Goal: Information Seeking & Learning: Learn about a topic

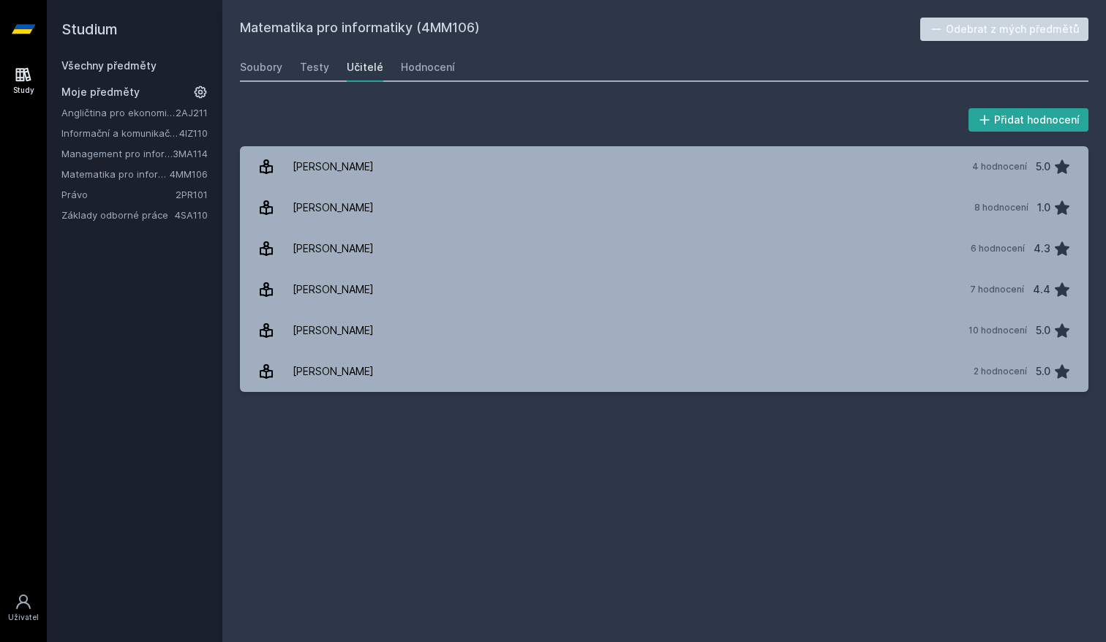
click at [21, 24] on icon at bounding box center [23, 29] width 23 height 59
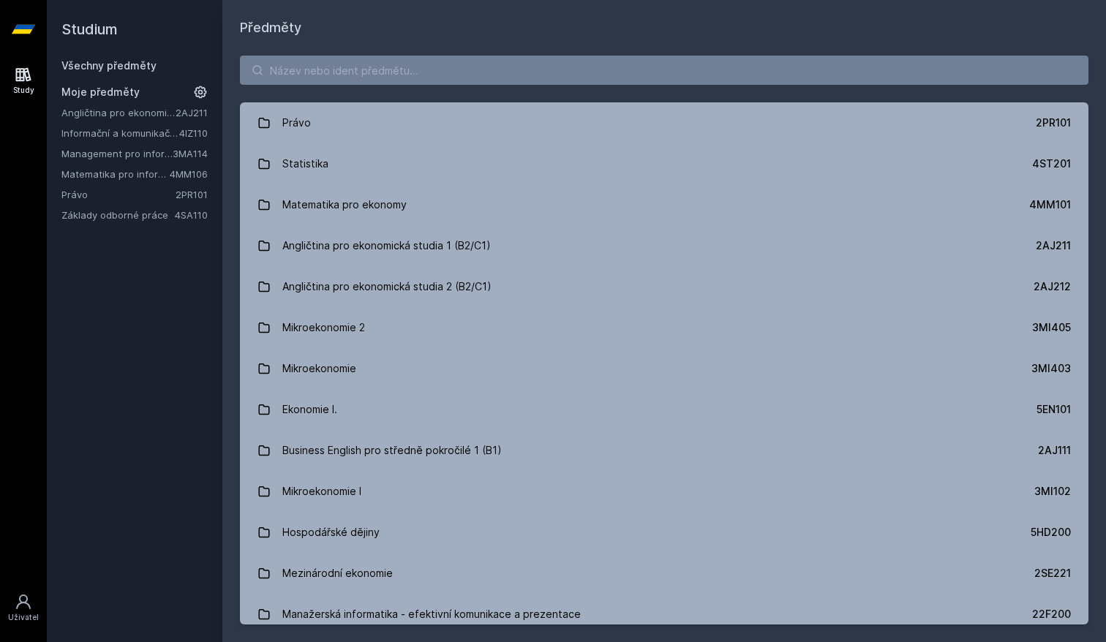
click at [110, 173] on link "Matematika pro informatiky" at bounding box center [115, 174] width 108 height 15
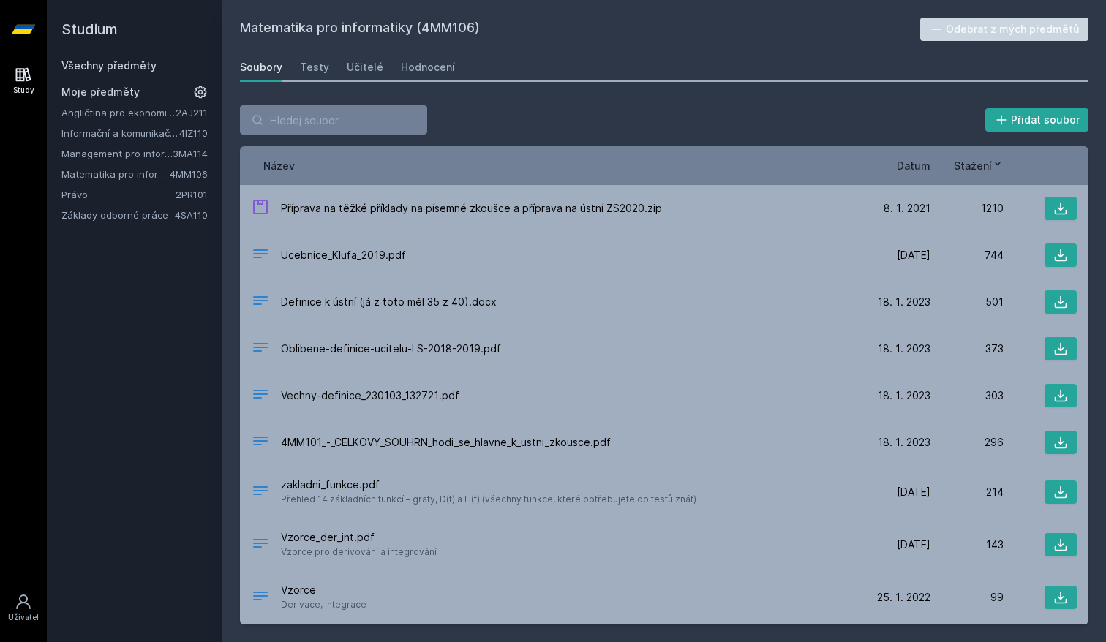
click at [113, 159] on link "Management pro informatiky a statistiky" at bounding box center [116, 153] width 111 height 15
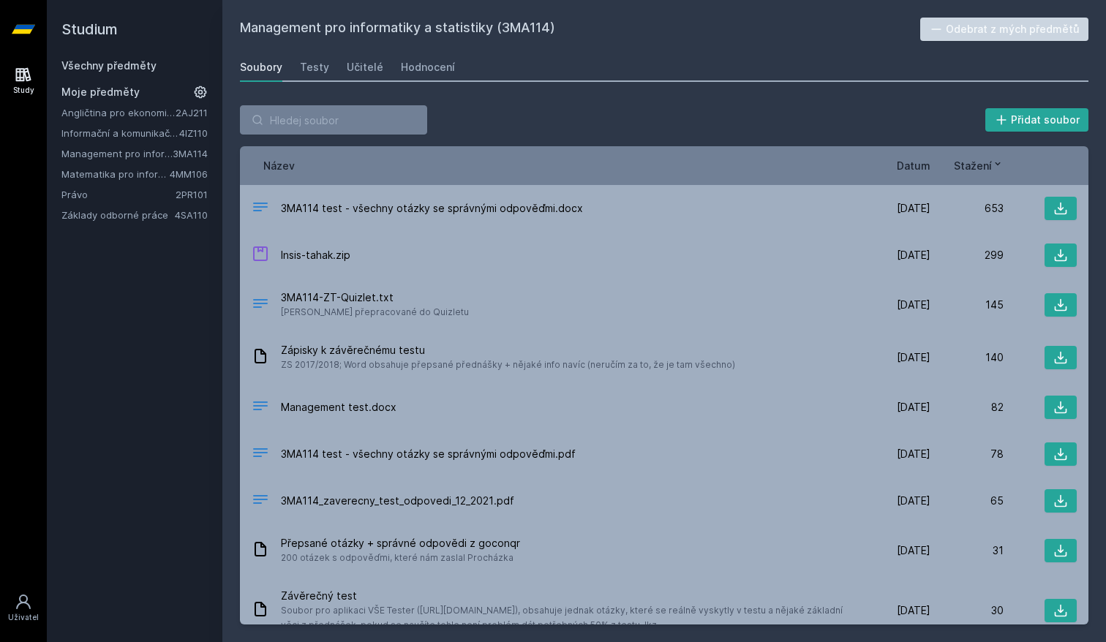
click at [116, 136] on link "Informační a komunikační technologie" at bounding box center [120, 133] width 118 height 15
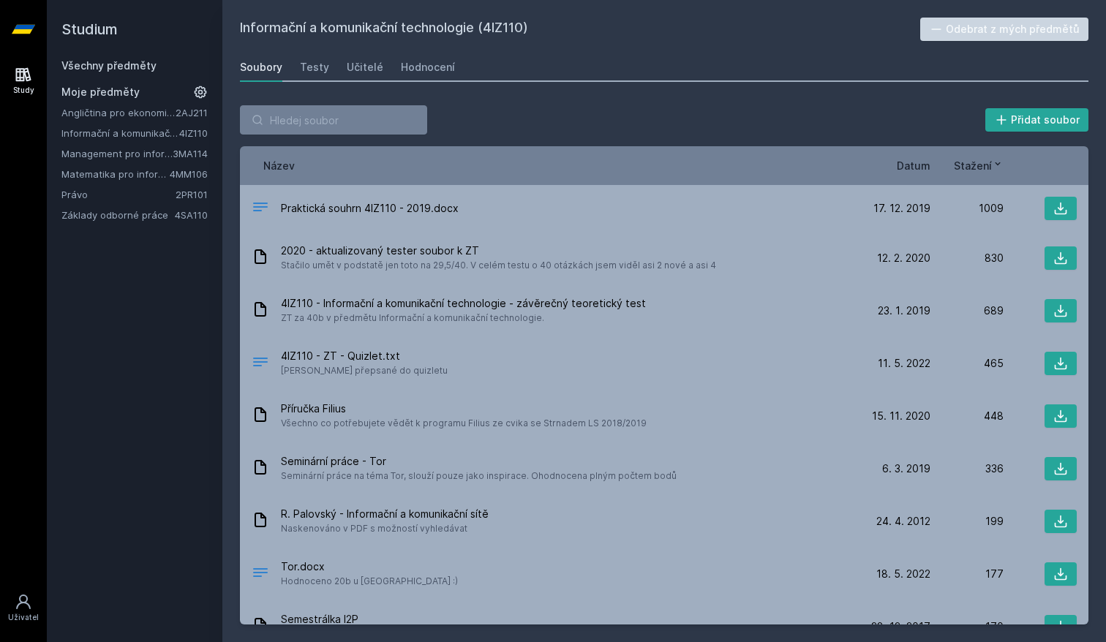
click at [116, 145] on div "Angličtina pro ekonomická studia 1 (B2/C1) 2AJ211 Informační a komunikační tech…" at bounding box center [134, 163] width 146 height 117
click at [116, 148] on link "Management pro informatiky a statistiky" at bounding box center [116, 153] width 111 height 15
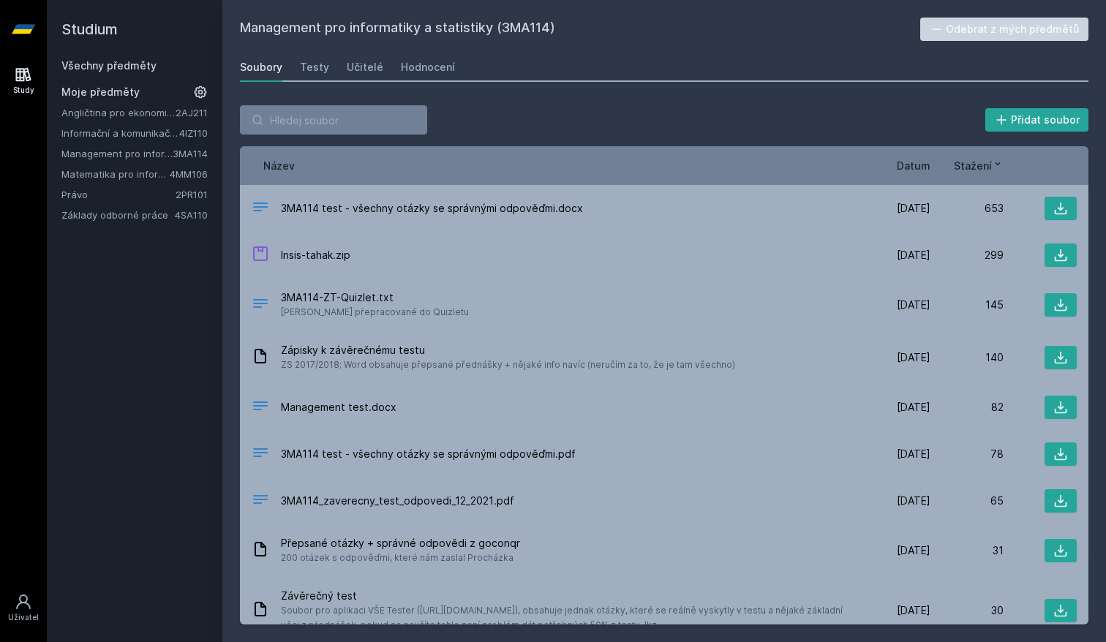
click at [116, 152] on link "Management pro informatiky a statistiky" at bounding box center [116, 153] width 111 height 15
click at [361, 71] on div "Učitelé" at bounding box center [365, 67] width 37 height 15
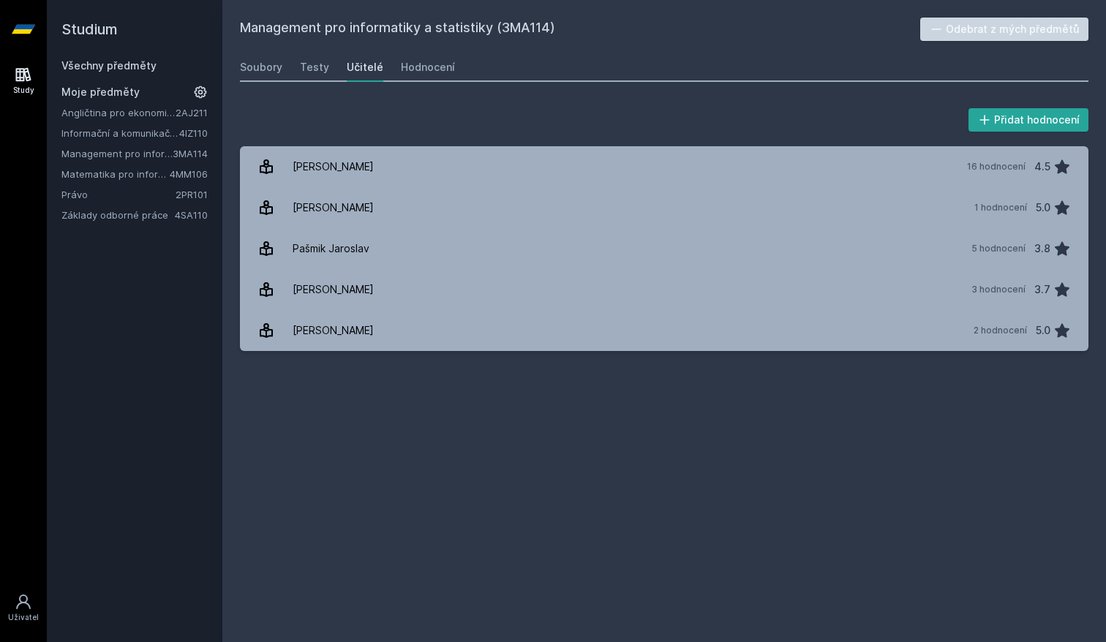
click at [1009, 26] on button "Odebrat z mých předmětů" at bounding box center [1004, 29] width 169 height 23
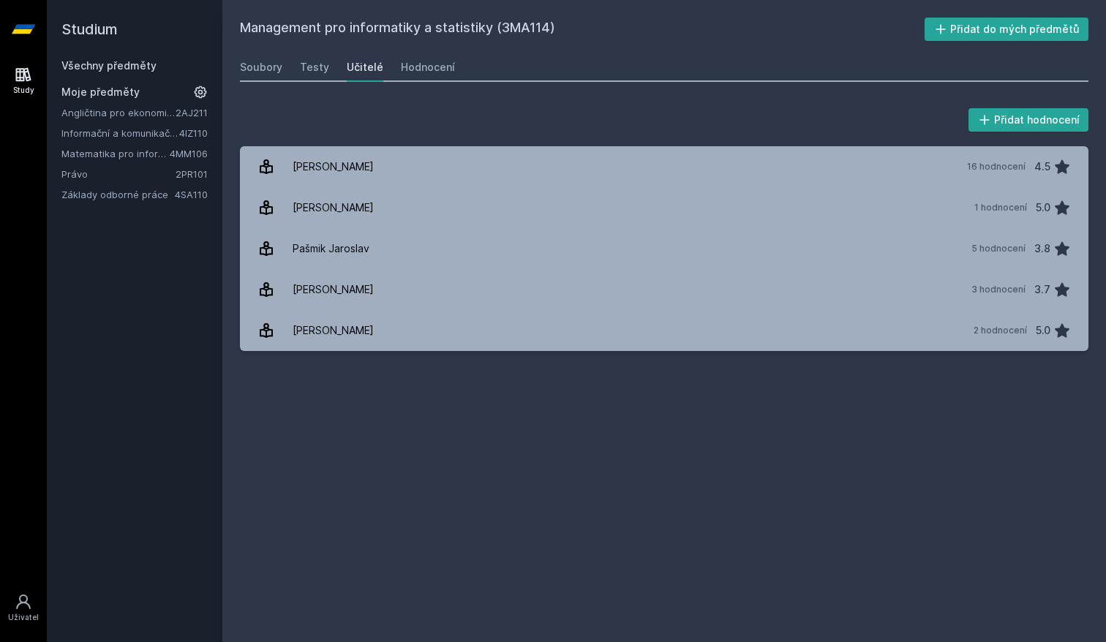
click at [111, 69] on link "Všechny předměty" at bounding box center [108, 65] width 95 height 12
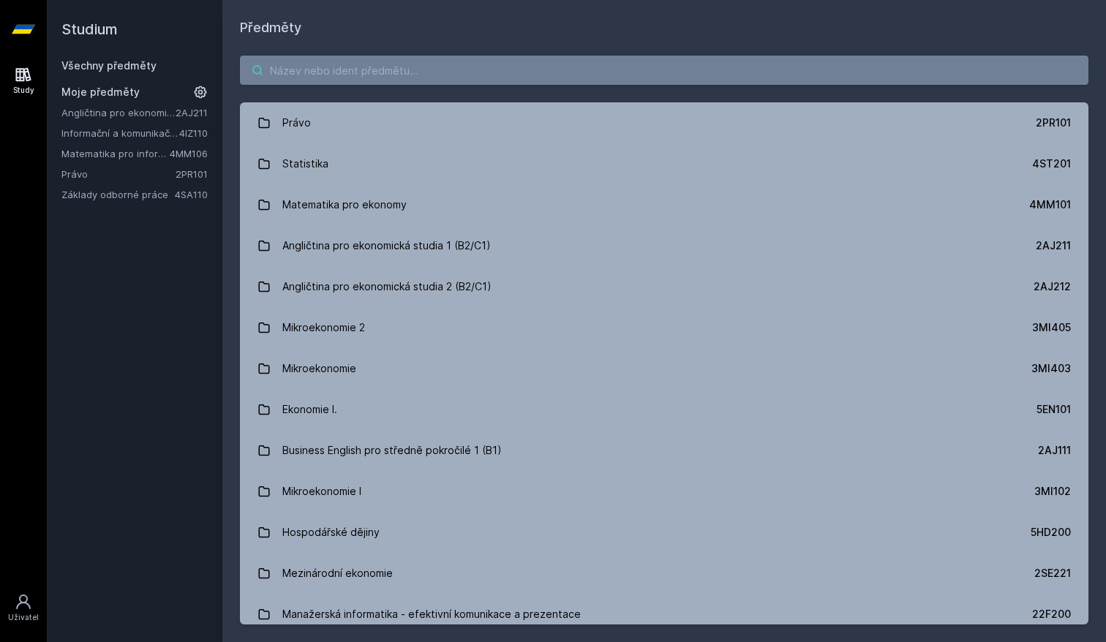
click at [371, 68] on input "search" at bounding box center [664, 70] width 848 height 29
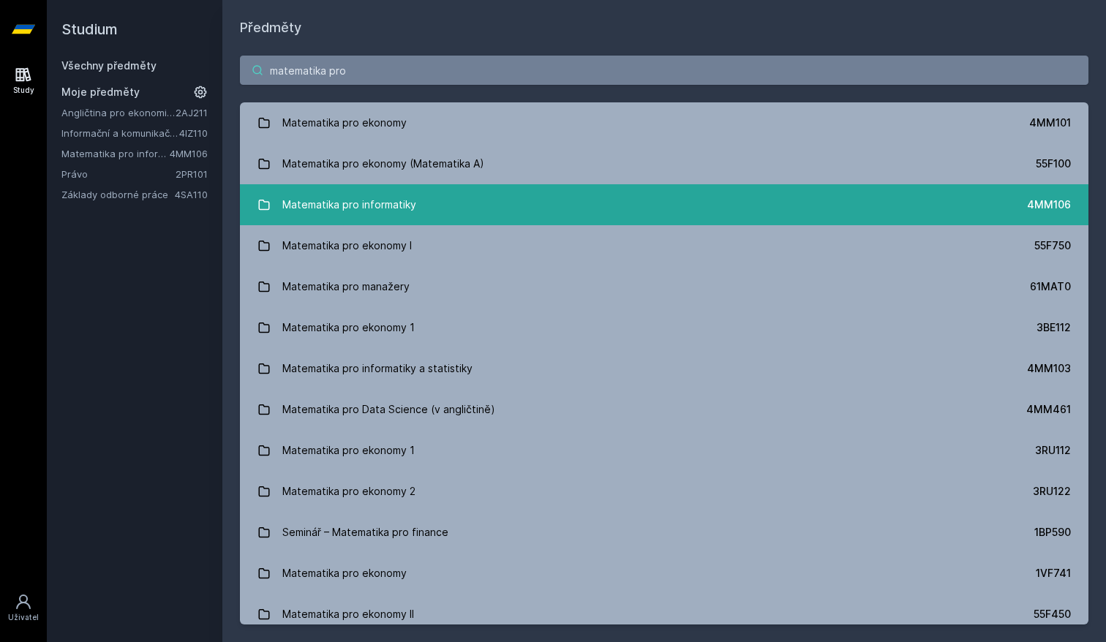
type input "matematika pro"
click at [444, 222] on link "Matematika pro informatiky 4MM106" at bounding box center [664, 204] width 848 height 41
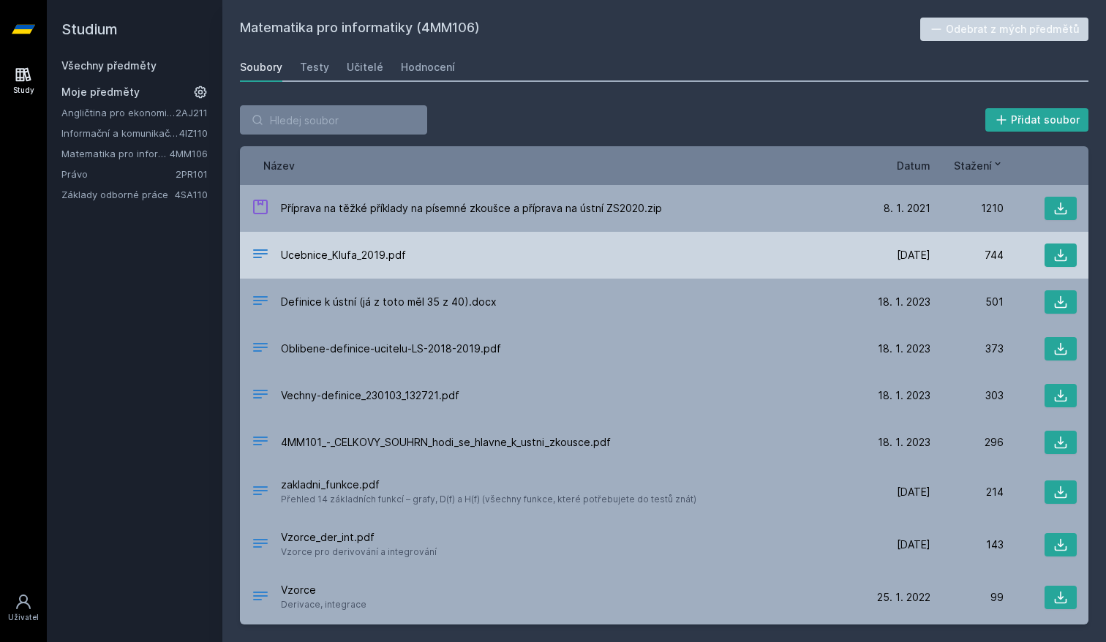
click at [510, 246] on div "Ucebnice_Klufa_2019.pdf" at bounding box center [555, 255] width 606 height 21
click at [1053, 258] on icon at bounding box center [1060, 255] width 15 height 15
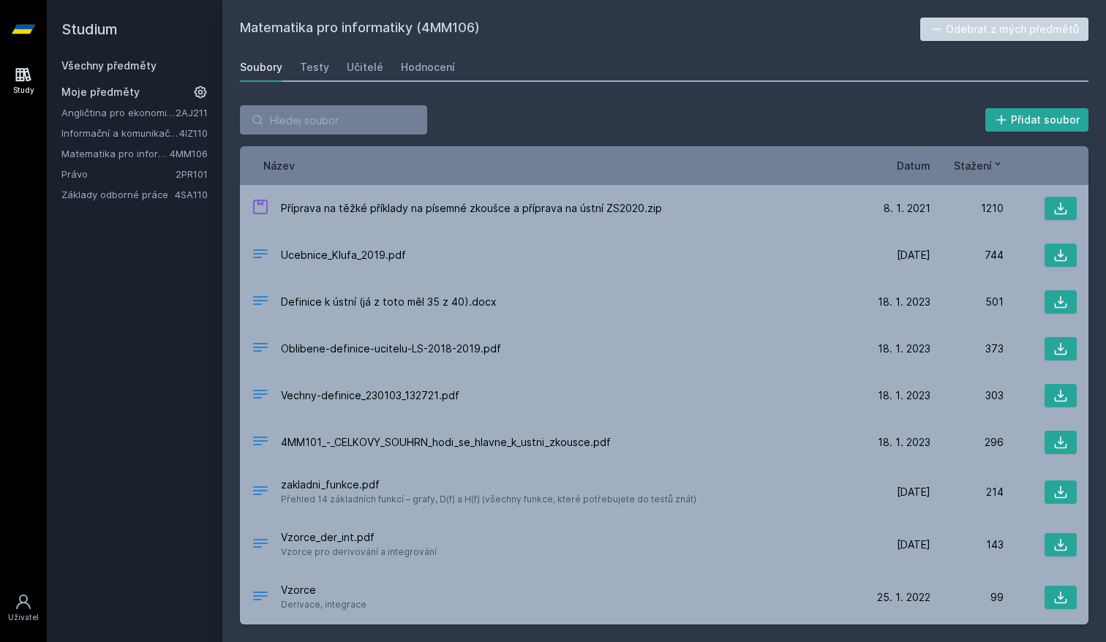
click at [909, 160] on span "Datum" at bounding box center [914, 165] width 34 height 15
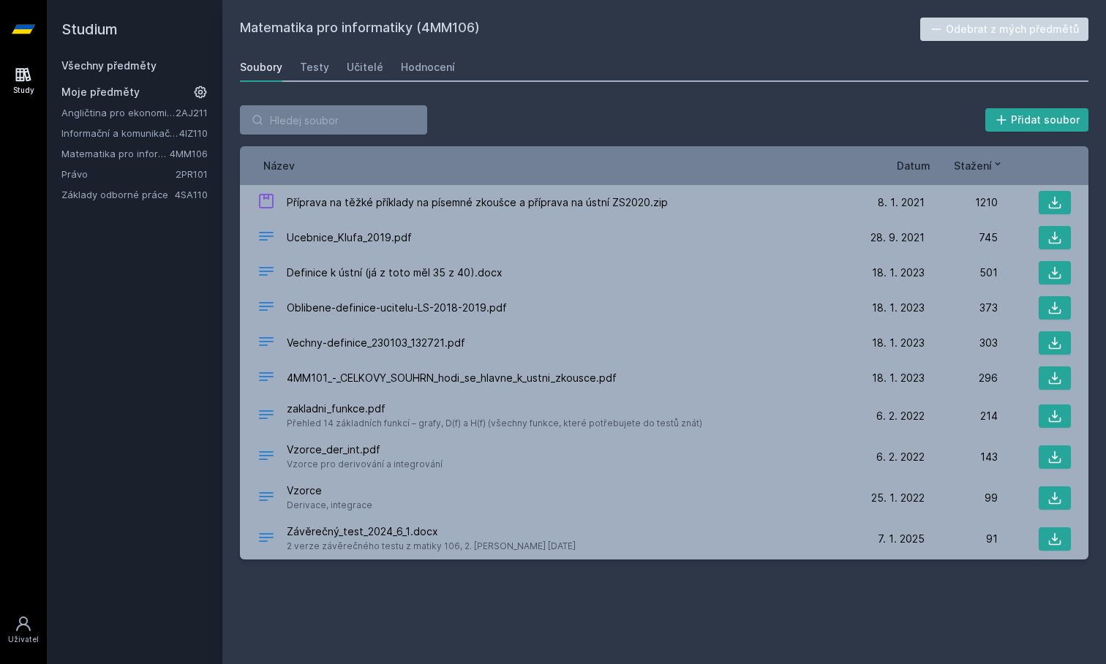
click at [899, 168] on span "Datum" at bounding box center [914, 165] width 34 height 15
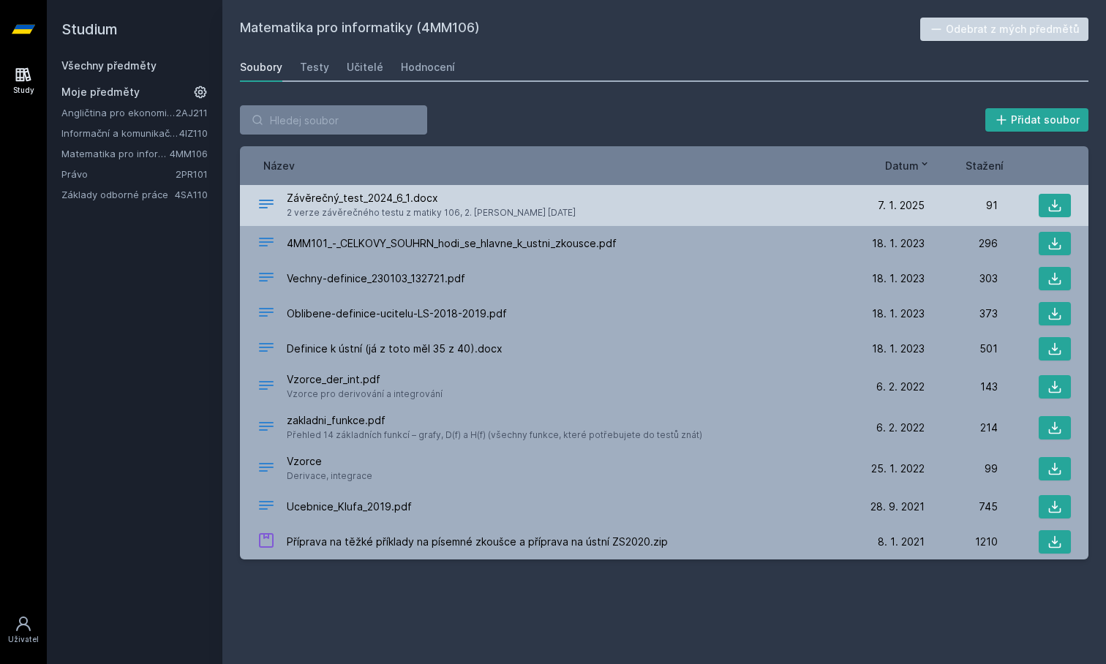
click at [306, 202] on span "Závěrečný_test_2024_6_1.docx" at bounding box center [431, 198] width 289 height 15
click at [253, 207] on div "Závěrečný_test_2024_6_1.docx 2 verze závěrečného testu z matiky 106, 2. [PERSON…" at bounding box center [664, 205] width 848 height 41
click at [260, 207] on icon at bounding box center [266, 204] width 18 height 18
click at [263, 206] on icon at bounding box center [266, 204] width 18 height 18
click at [841, 209] on div "Závěrečný_test_2024_6_1.docx 2 verze závěrečného testu z matiky 106, 2. [PERSON…" at bounding box center [554, 205] width 594 height 29
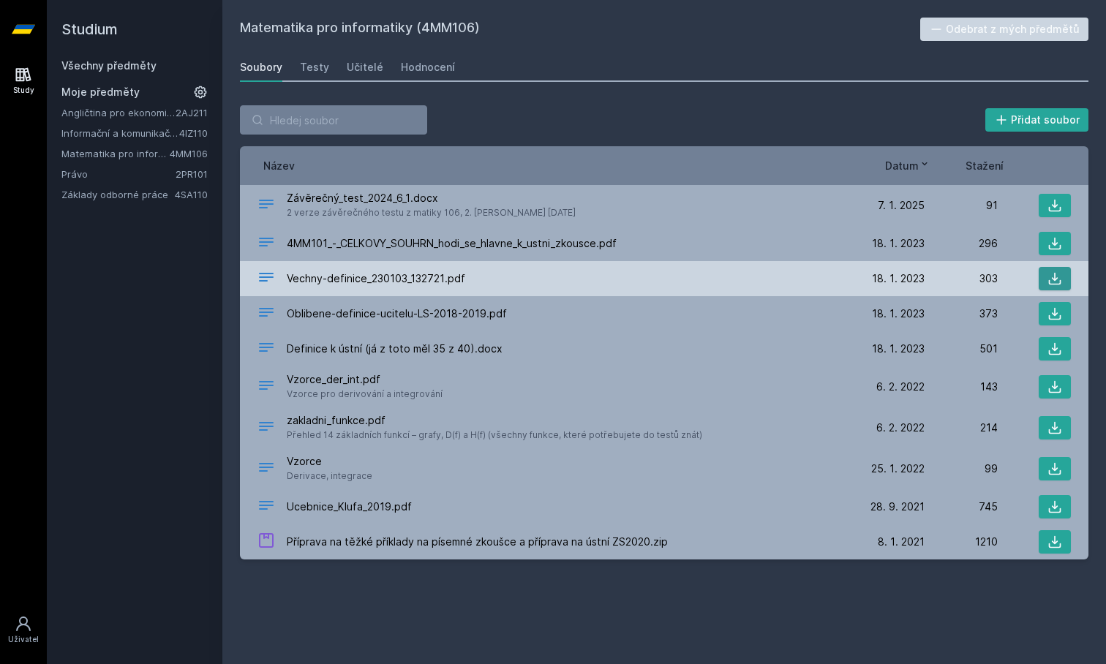
click at [1058, 274] on icon at bounding box center [1054, 278] width 15 height 15
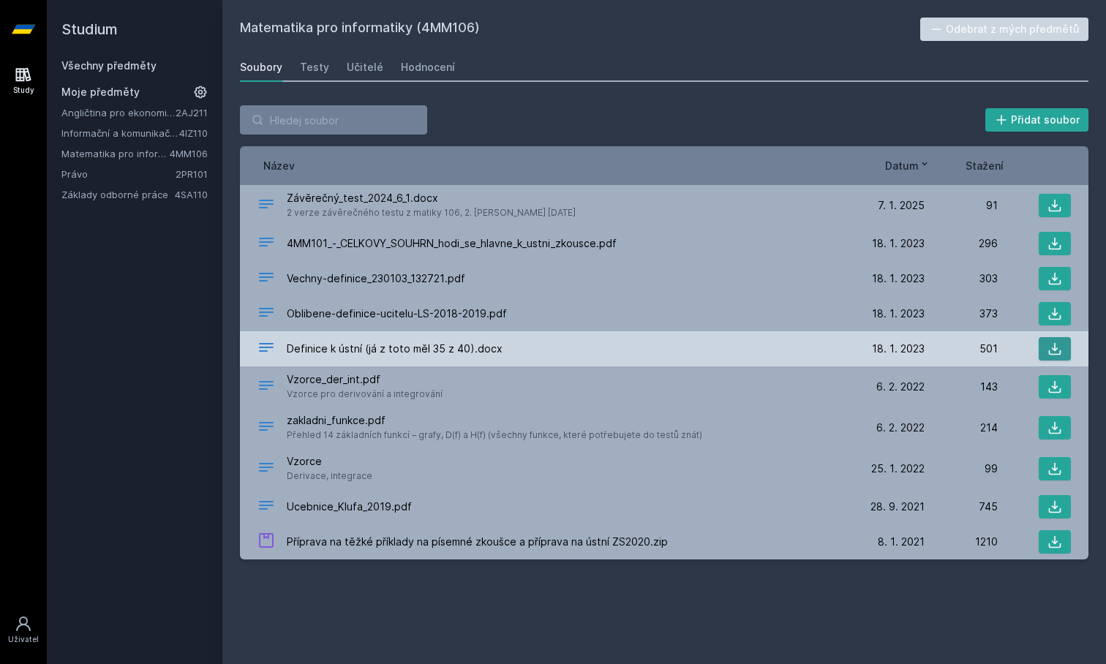
click at [1058, 350] on icon at bounding box center [1054, 349] width 15 height 15
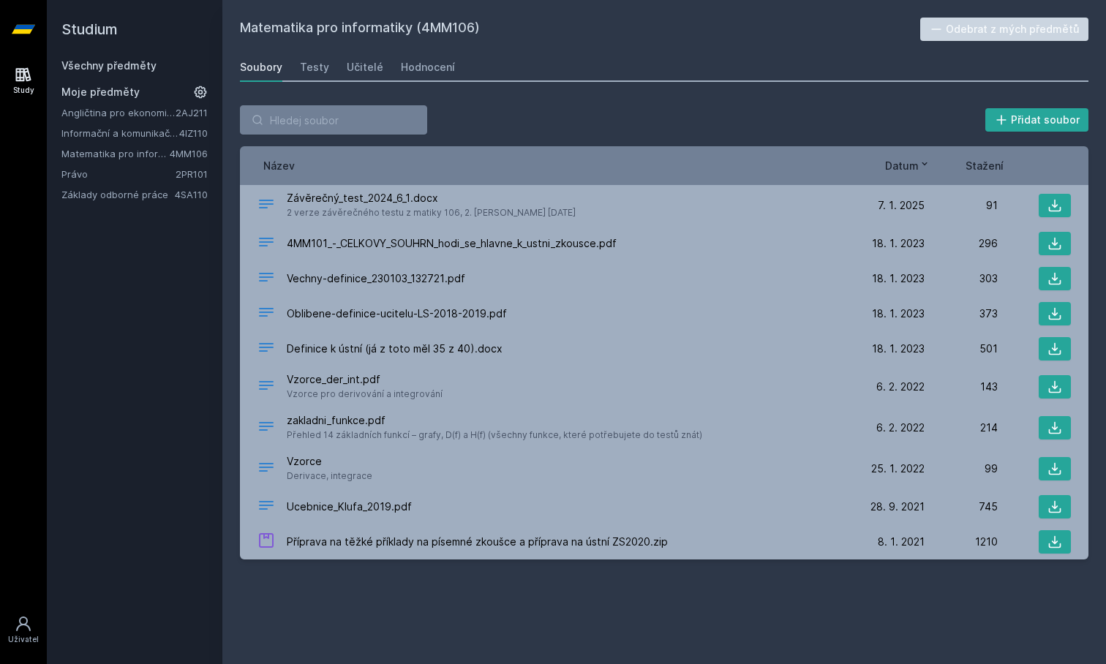
click at [121, 107] on link "Angličtina pro ekonomická studia 1 (B2/C1)" at bounding box center [118, 112] width 114 height 15
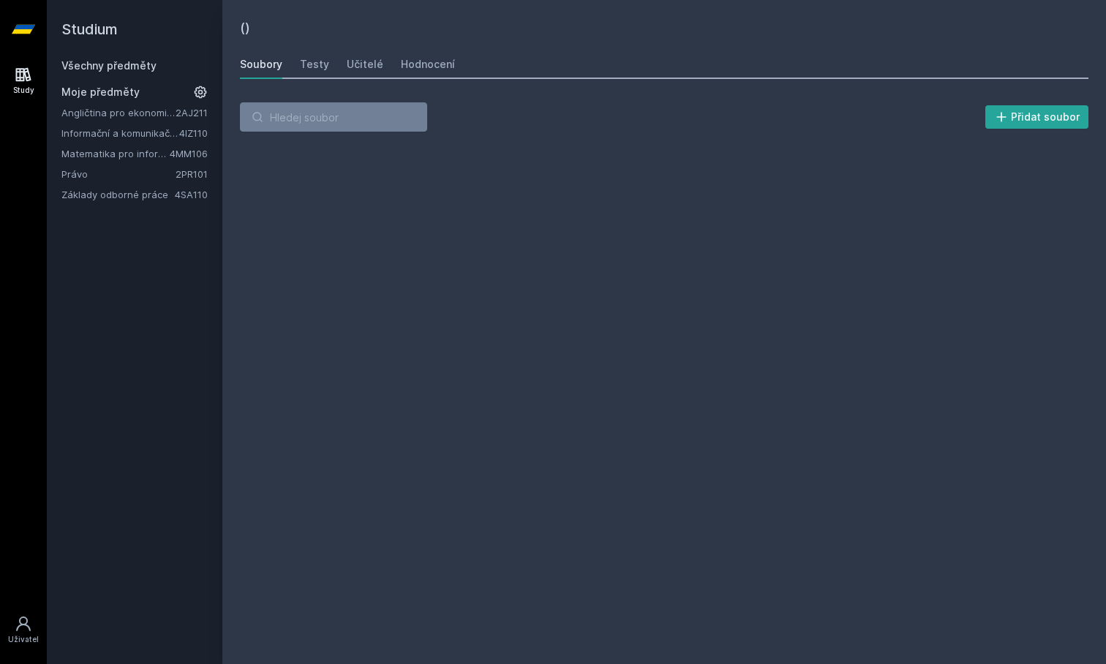
click at [121, 107] on link "Angličtina pro ekonomická studia 1 (B2/C1)" at bounding box center [118, 112] width 114 height 15
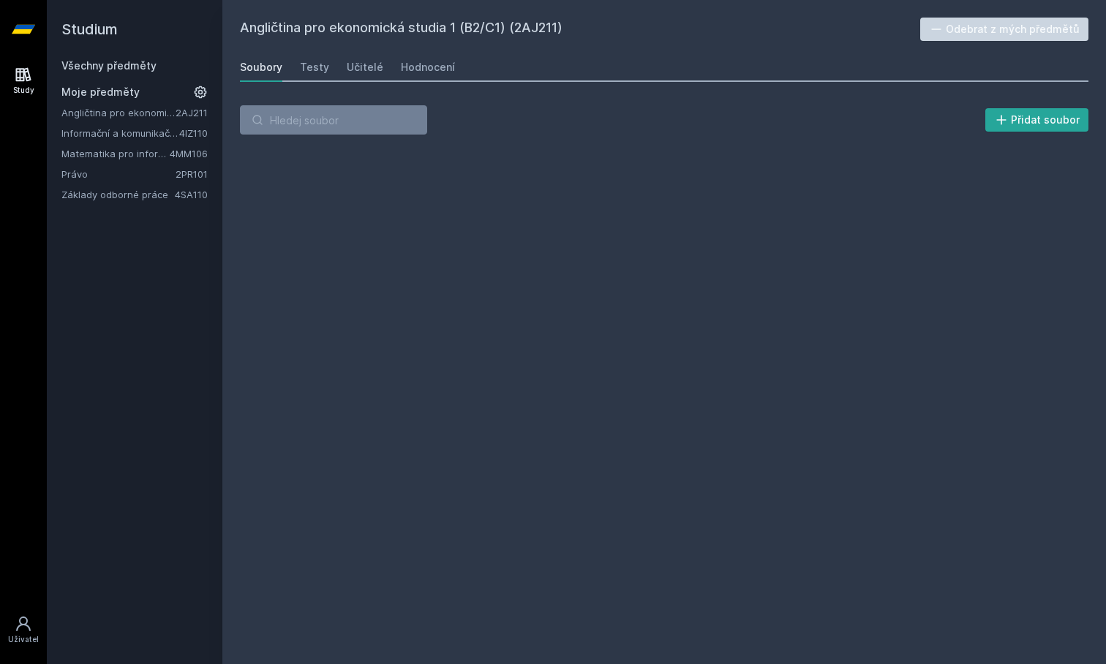
click at [121, 111] on link "Angličtina pro ekonomická studia 1 (B2/C1)" at bounding box center [118, 112] width 114 height 15
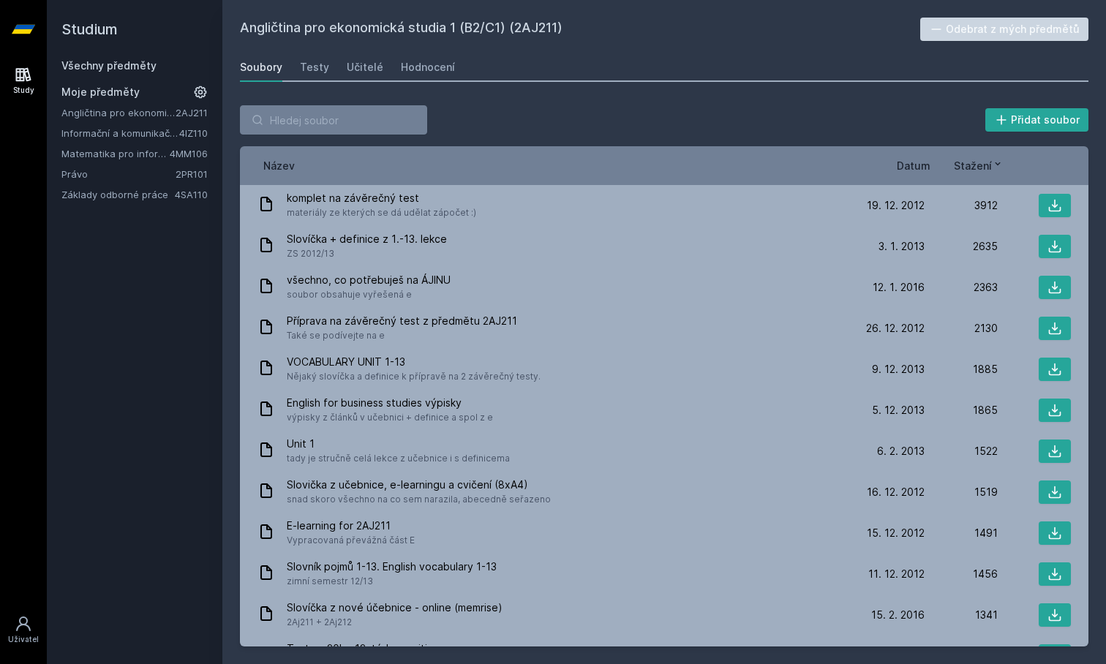
click at [132, 110] on link "Angličtina pro ekonomická studia 1 (B2/C1)" at bounding box center [118, 112] width 114 height 15
click at [924, 163] on span "Datum" at bounding box center [914, 165] width 34 height 15
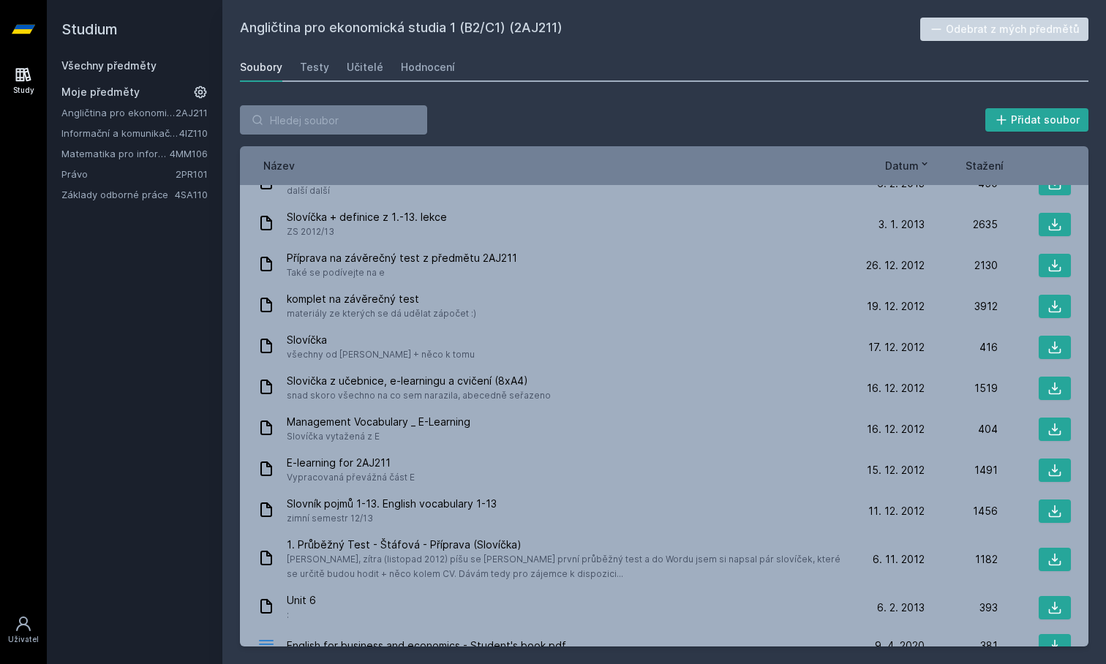
scroll to position [859, 0]
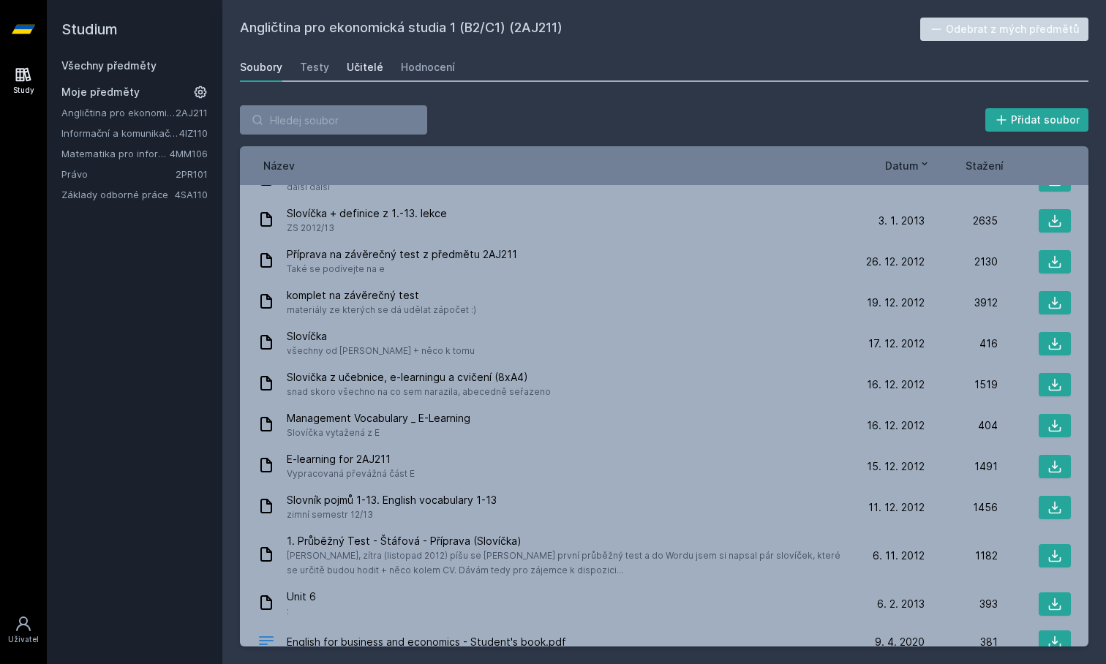
click at [358, 68] on div "Učitelé" at bounding box center [365, 67] width 37 height 15
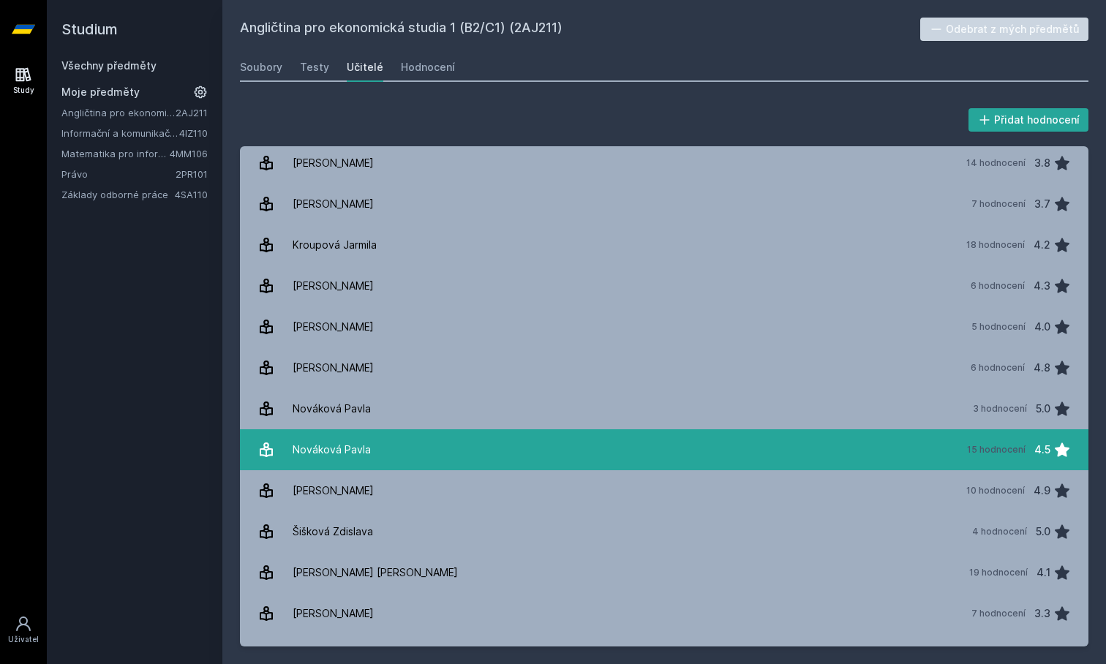
scroll to position [207, 0]
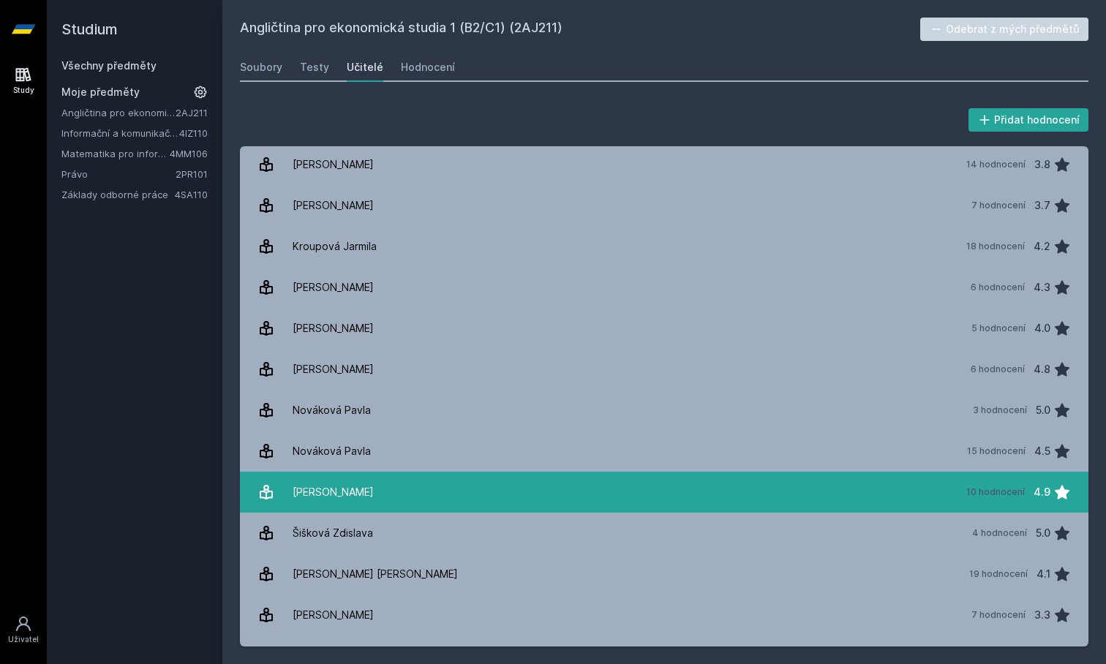
click at [608, 486] on link "[PERSON_NAME] 10 hodnocení 4.9" at bounding box center [664, 492] width 848 height 41
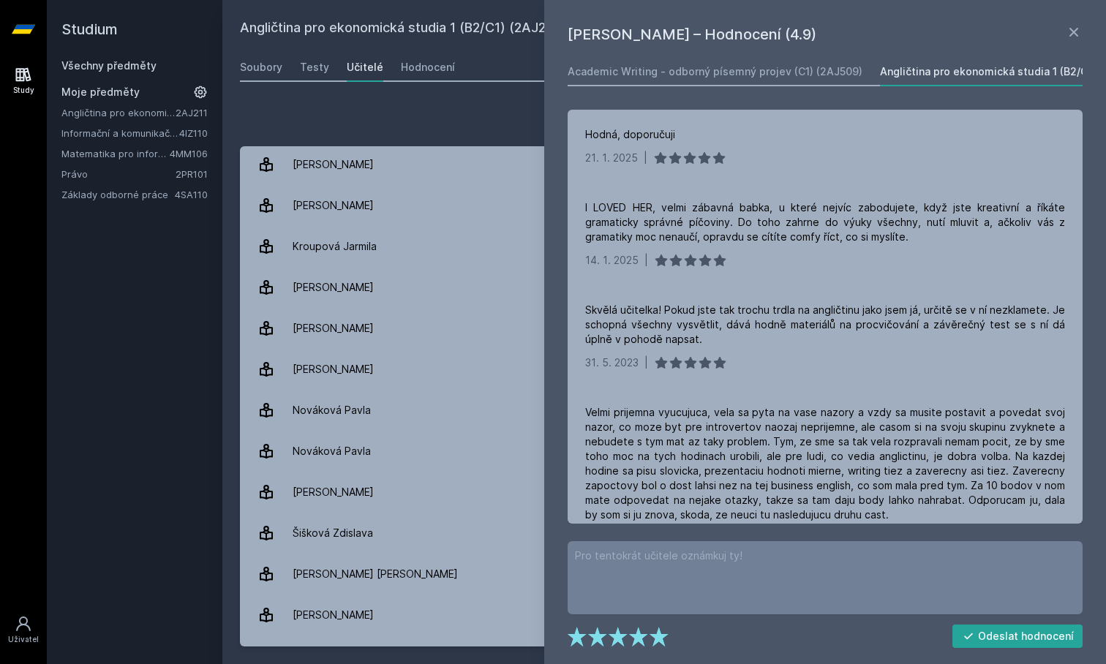
click at [506, 121] on div "Přidat hodnocení" at bounding box center [664, 119] width 848 height 29
click at [101, 154] on link "Matematika pro informatiky" at bounding box center [115, 153] width 108 height 15
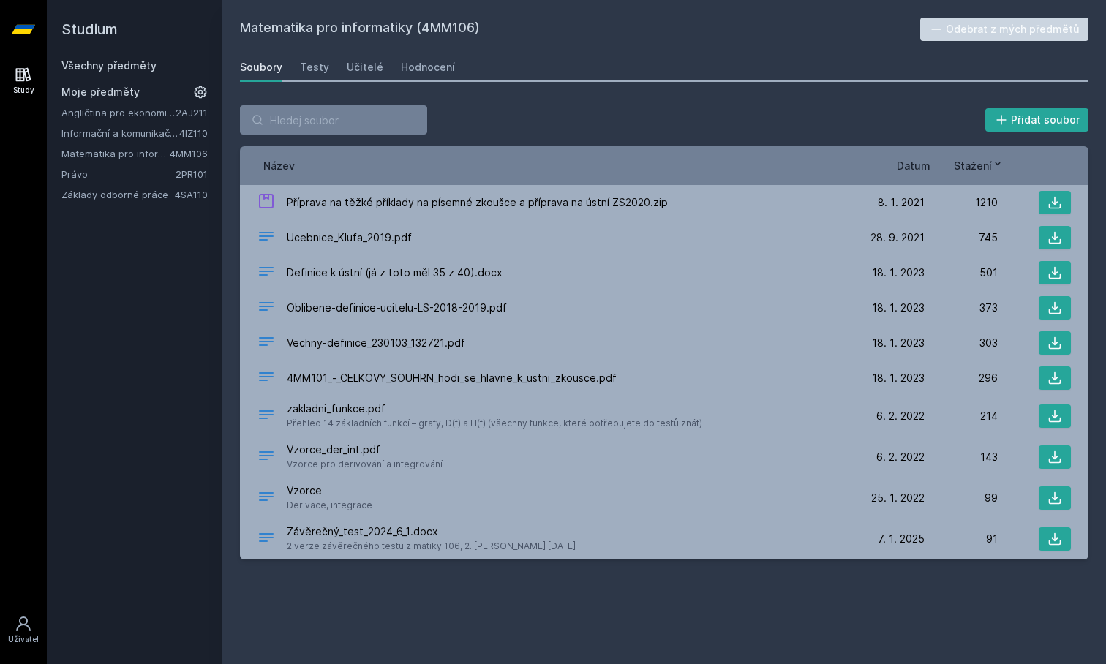
click at [100, 170] on link "Právo" at bounding box center [118, 174] width 114 height 15
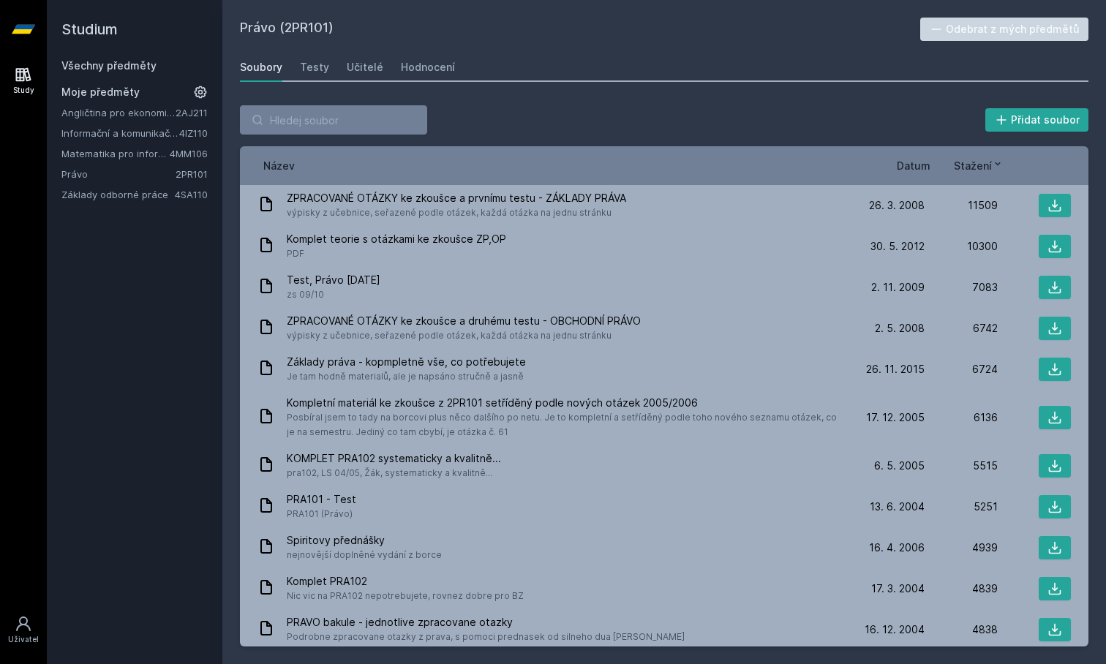
click at [984, 170] on span "Stažení" at bounding box center [973, 165] width 38 height 15
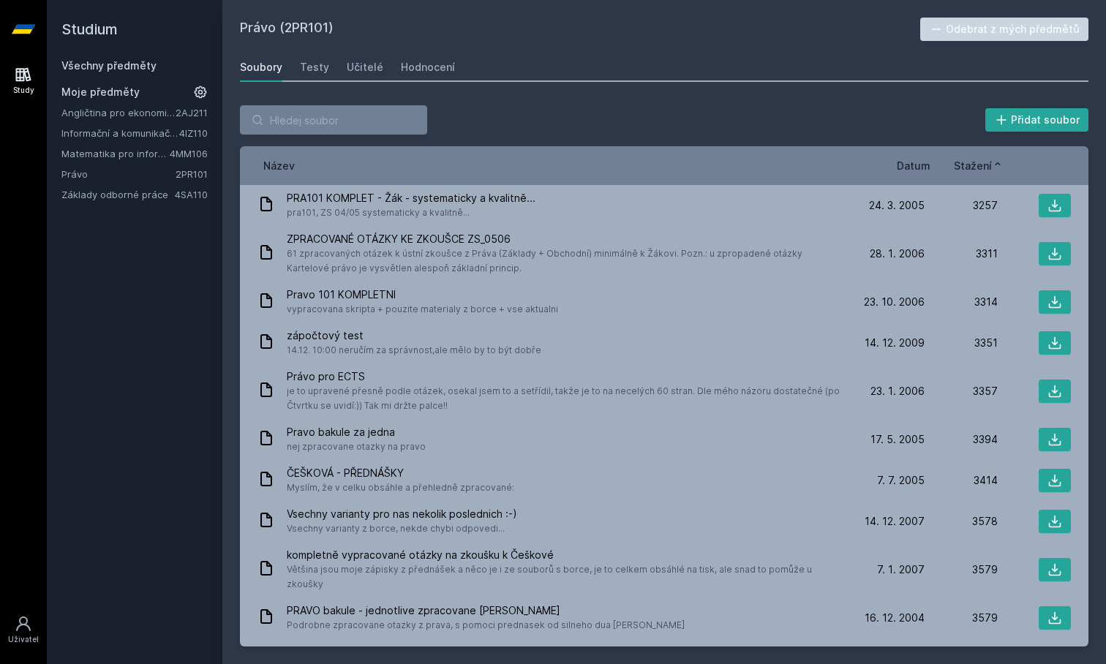
click at [920, 165] on span "Datum" at bounding box center [914, 165] width 34 height 15
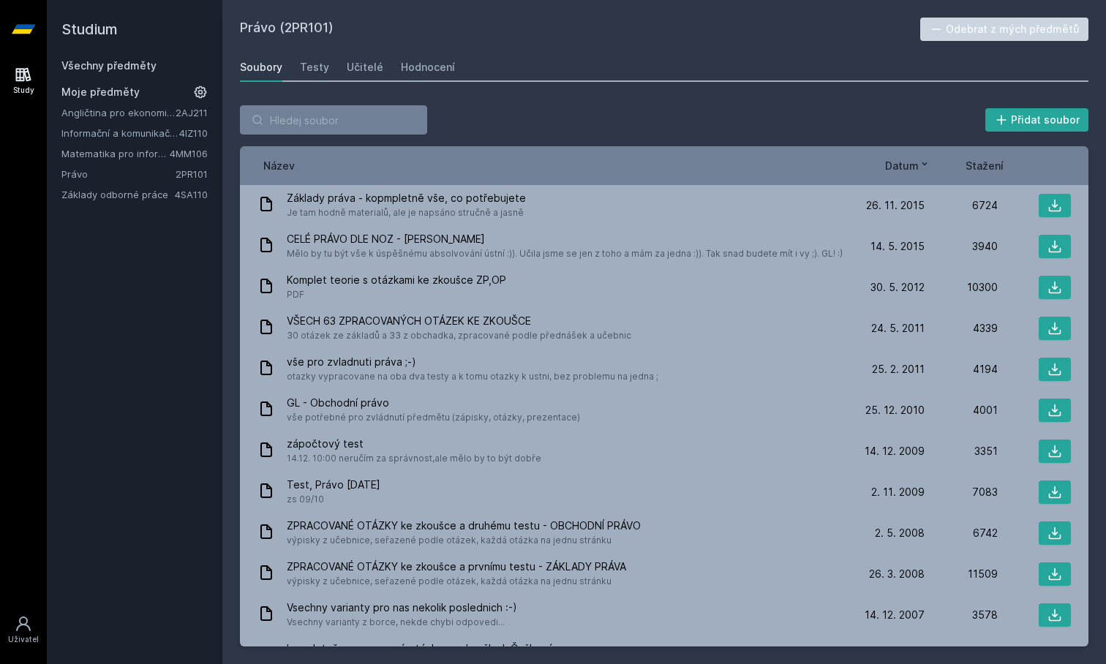
click at [899, 165] on span "Datum" at bounding box center [902, 165] width 34 height 15
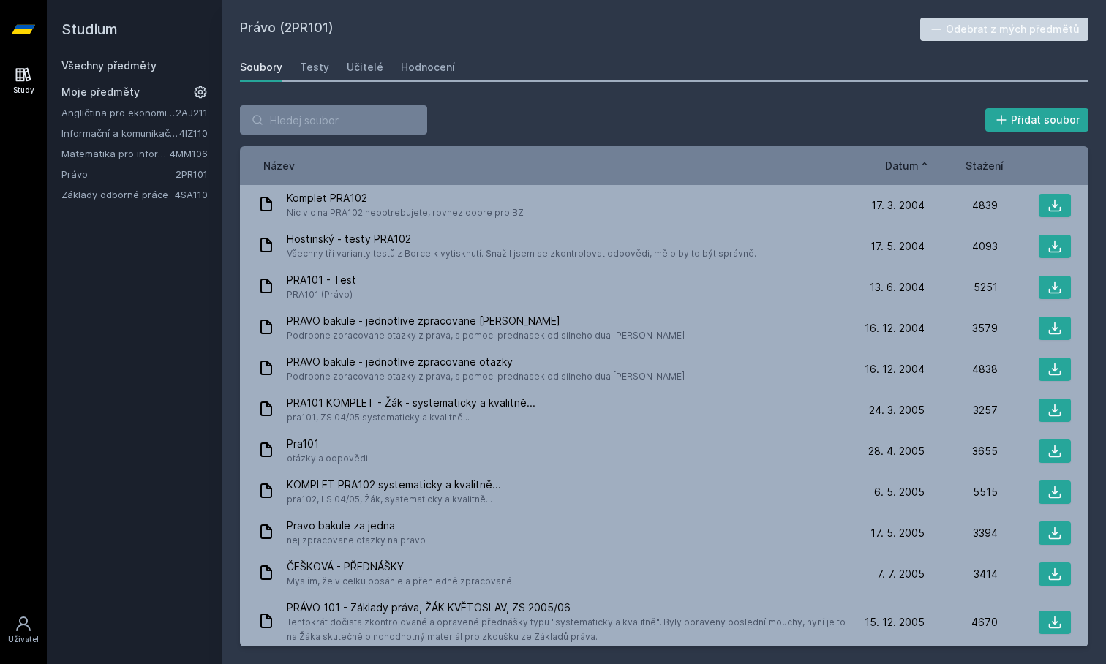
click at [899, 165] on span "Datum" at bounding box center [902, 165] width 34 height 15
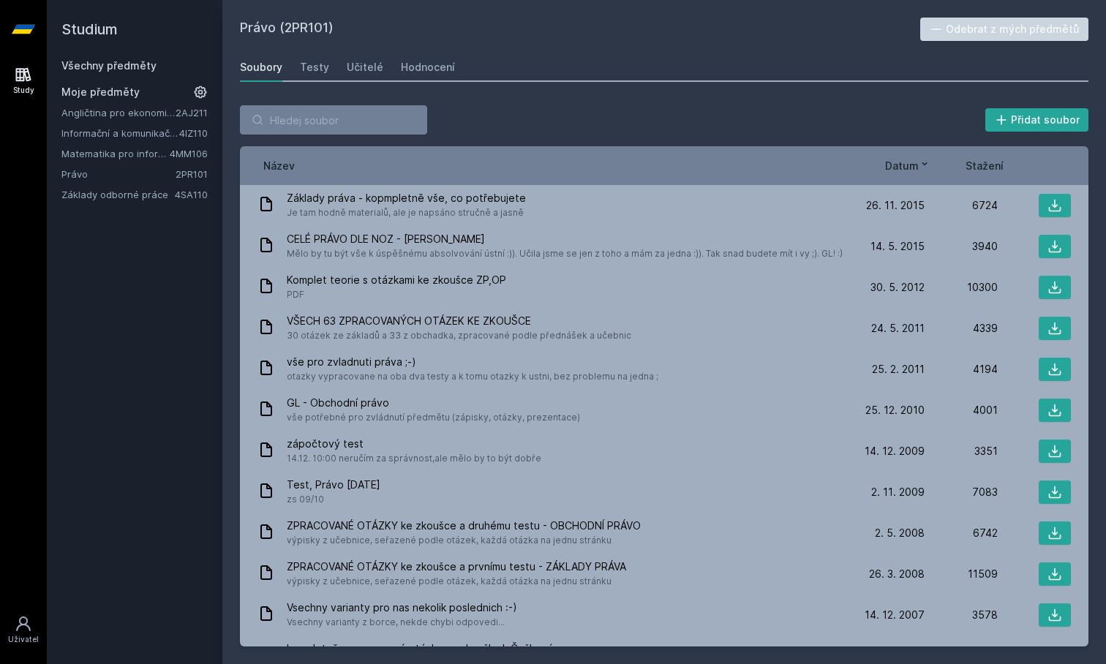
click at [119, 194] on link "Základy odborné práce" at bounding box center [117, 194] width 113 height 15
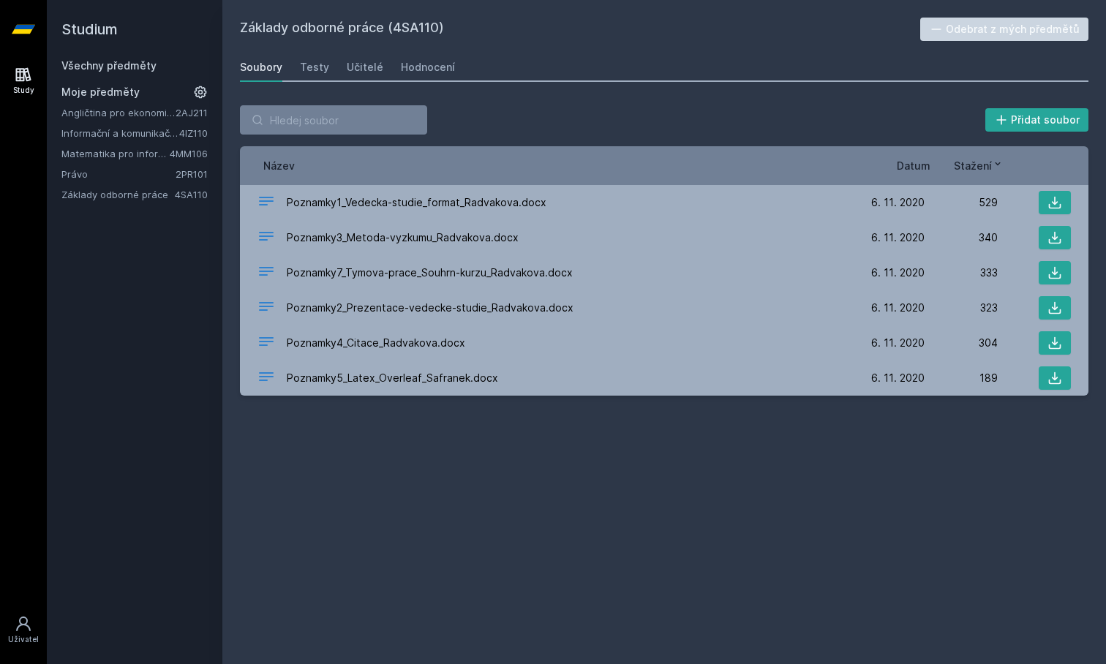
click at [905, 165] on span "Datum" at bounding box center [914, 165] width 34 height 15
click at [116, 135] on link "Informační a komunikační technologie" at bounding box center [120, 133] width 118 height 15
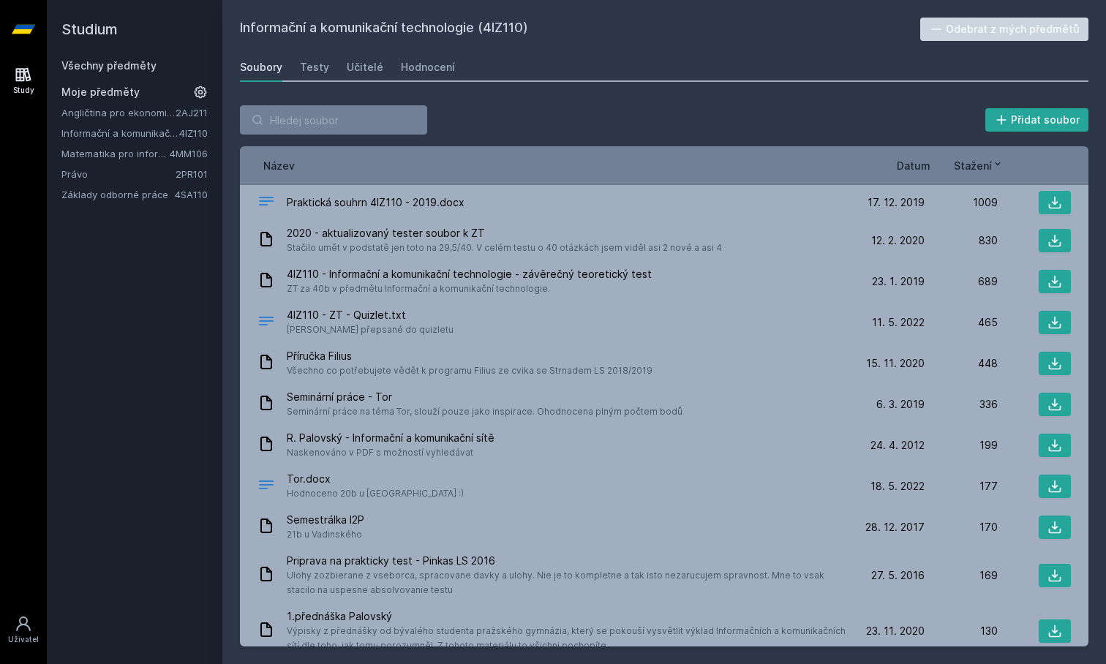
click at [333, 67] on div "Soubory Testy Učitelé Hodnocení" at bounding box center [664, 67] width 848 height 29
click at [351, 68] on div "Učitelé" at bounding box center [365, 67] width 37 height 15
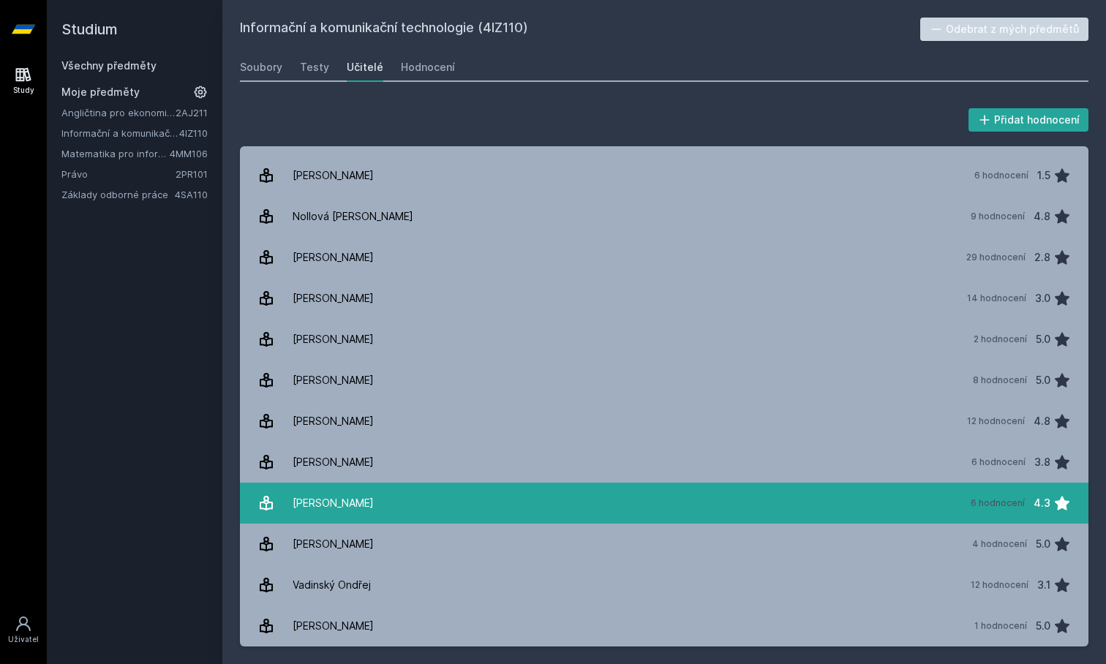
scroll to position [32, 0]
click at [627, 501] on link "[PERSON_NAME] 6 hodnocení 4.3" at bounding box center [664, 503] width 848 height 41
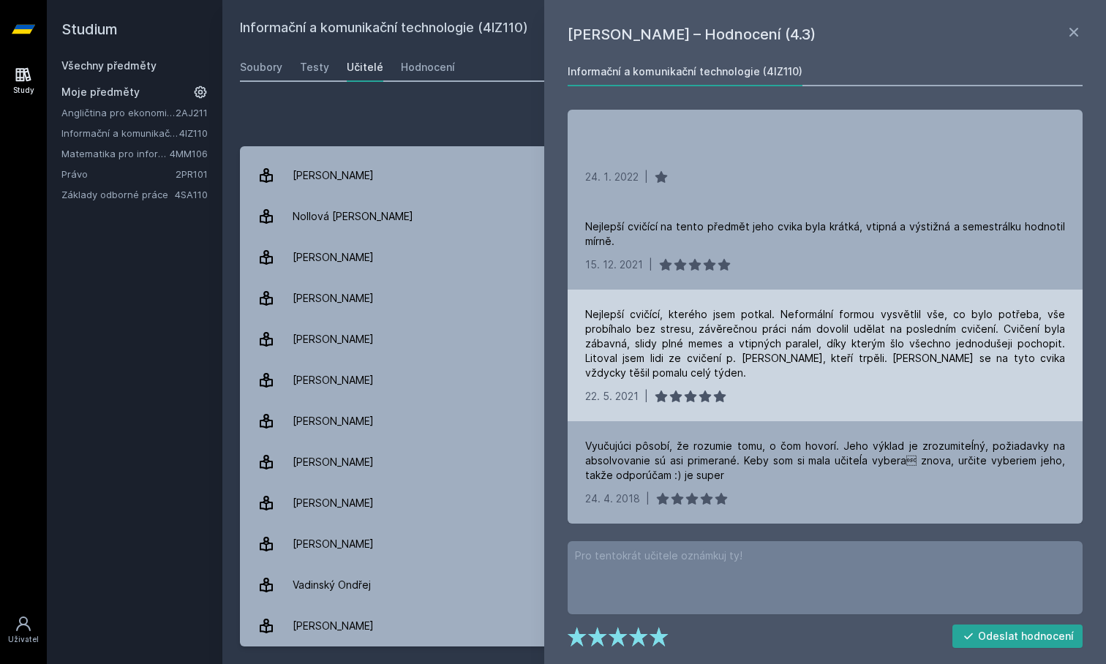
scroll to position [156, 0]
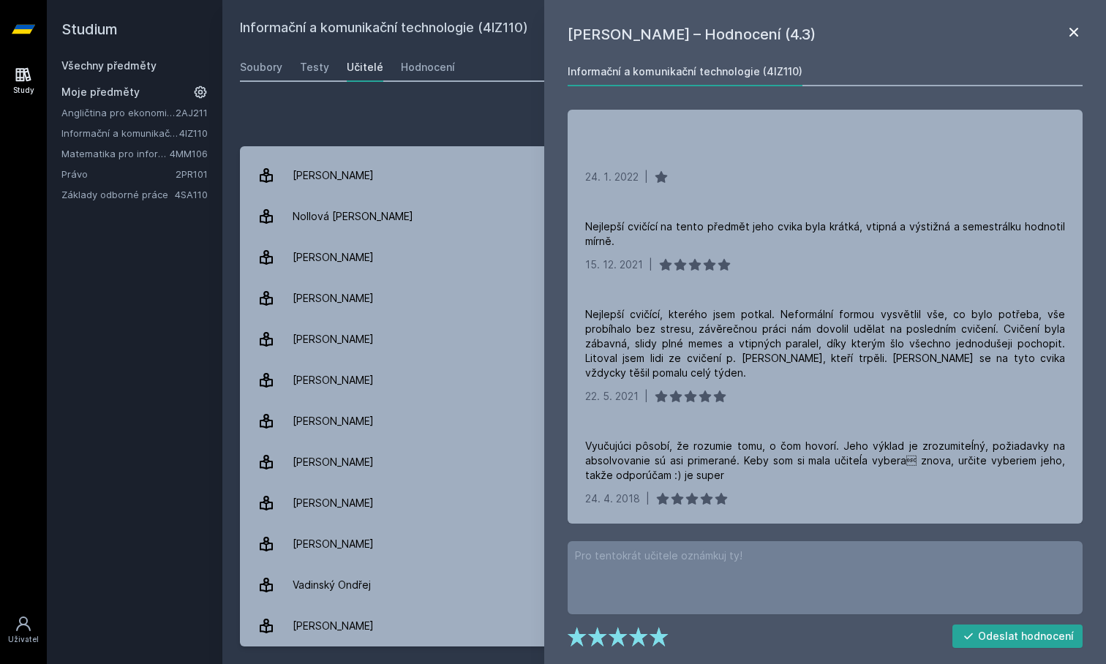
click at [1071, 35] on icon at bounding box center [1073, 32] width 9 height 9
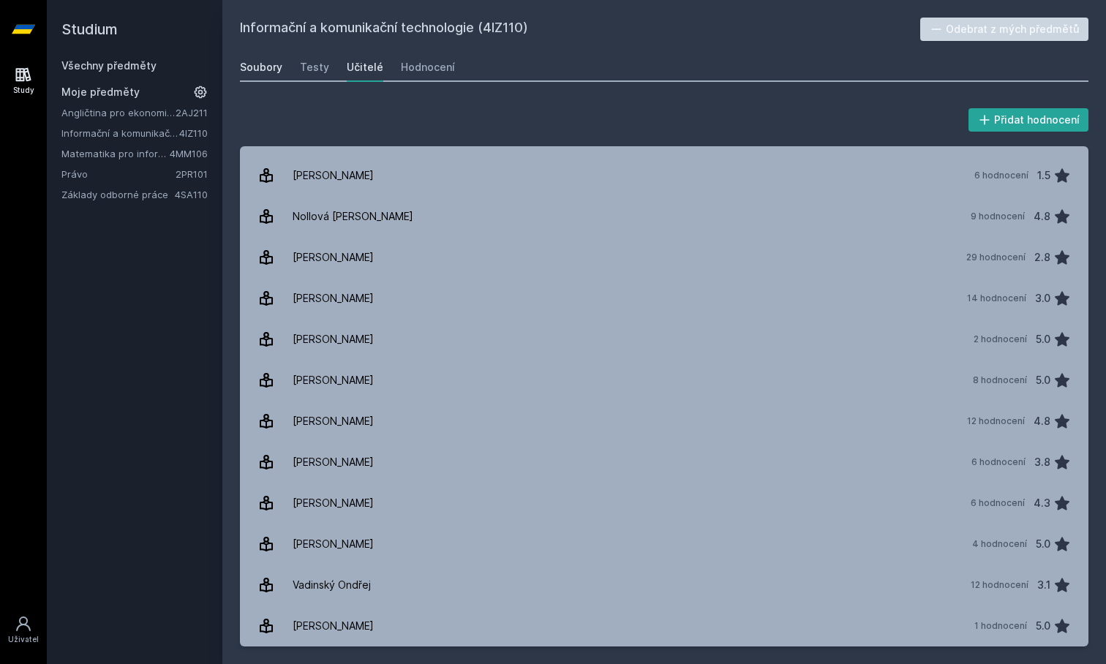
click at [262, 70] on div "Soubory" at bounding box center [261, 67] width 42 height 15
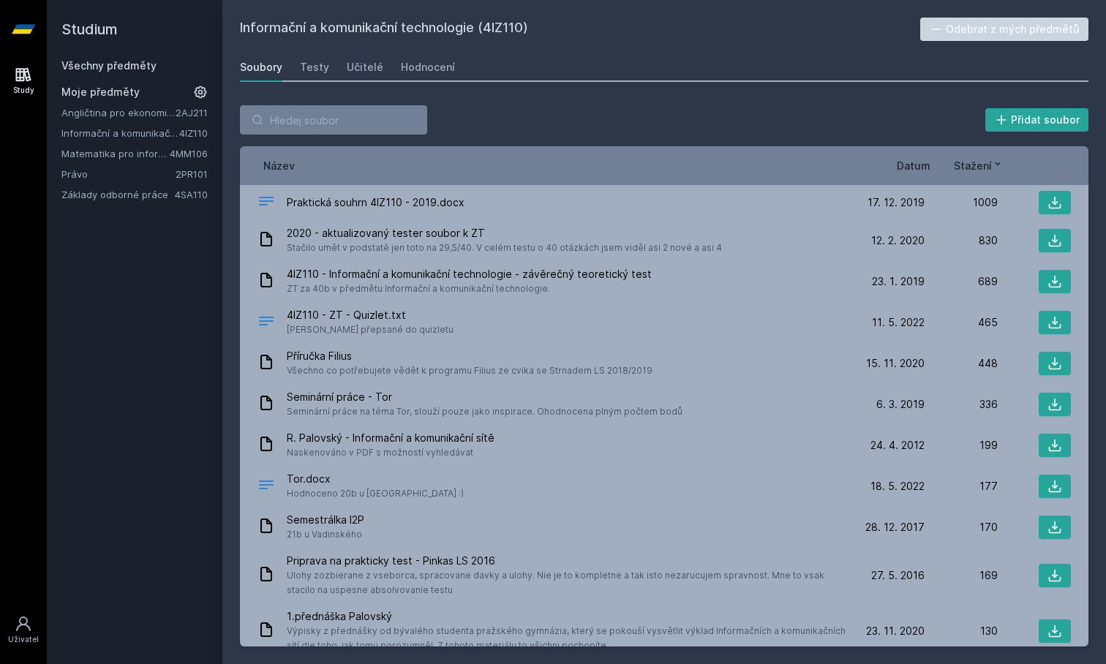
click at [908, 165] on span "Datum" at bounding box center [914, 165] width 34 height 15
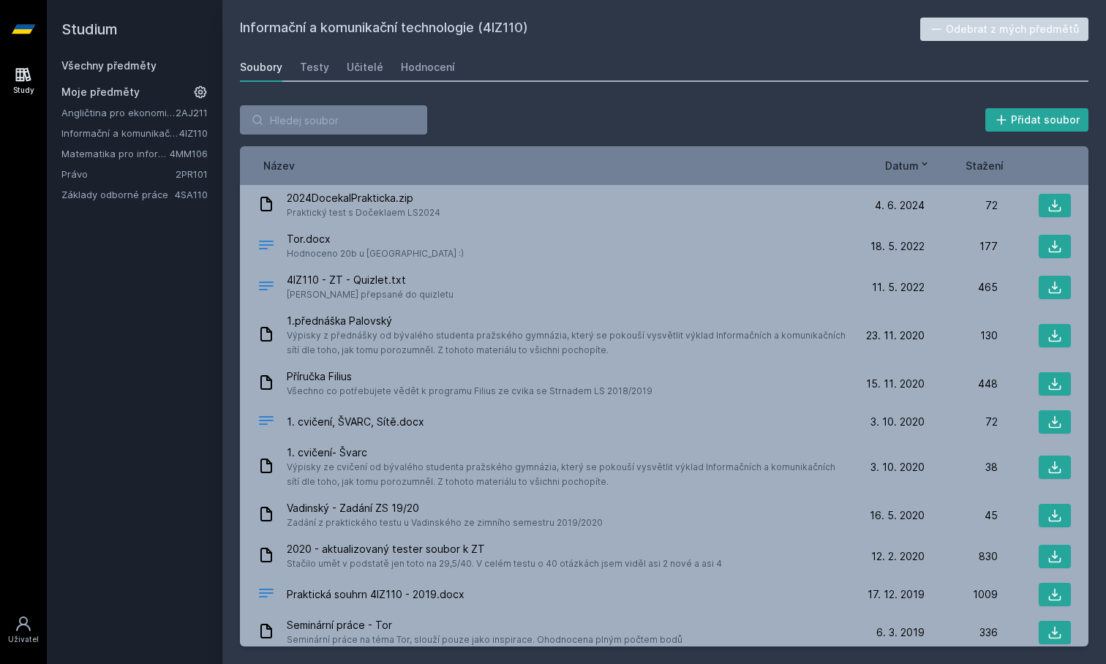
scroll to position [29, 0]
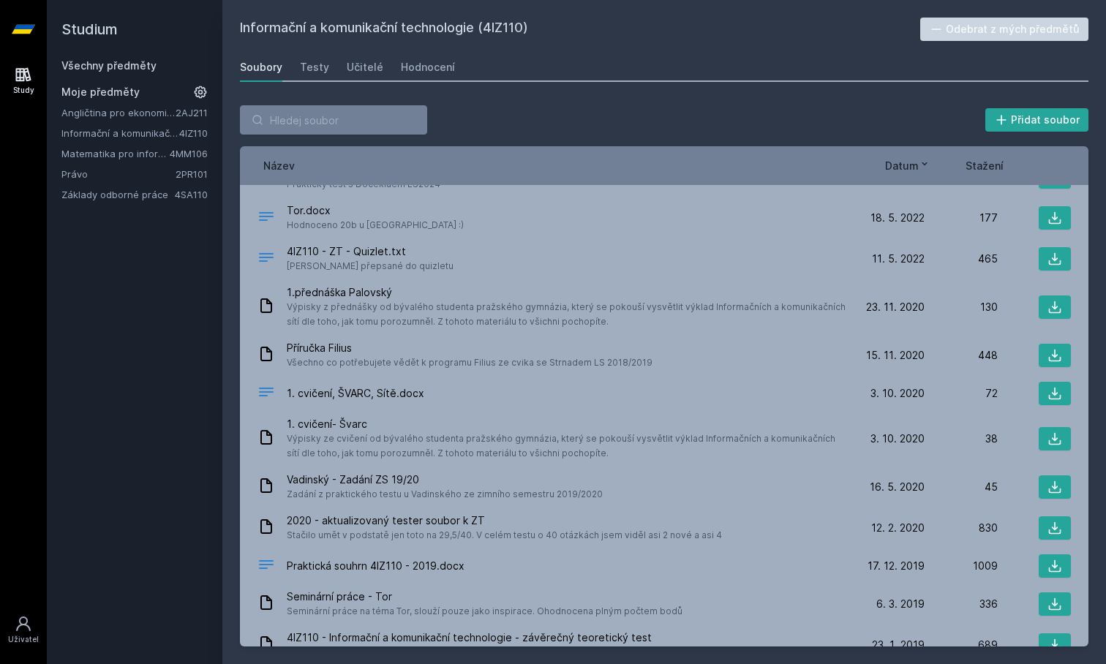
click at [132, 193] on link "Základy odborné práce" at bounding box center [117, 194] width 113 height 15
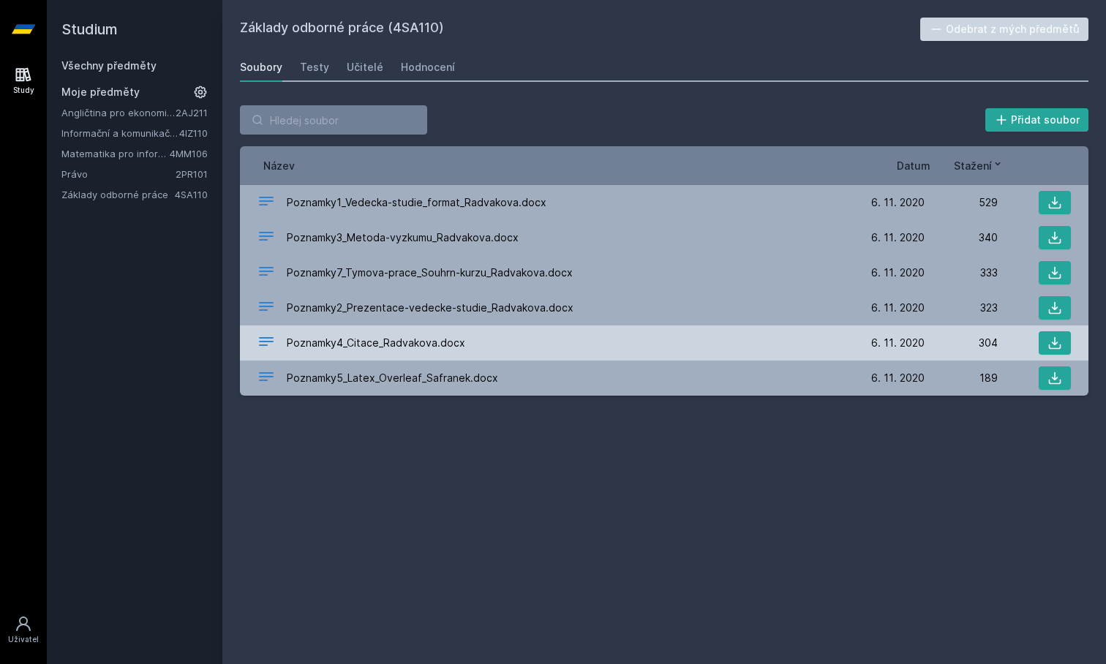
click at [402, 347] on span "Poznamky4_Citace_Radvakova.docx" at bounding box center [376, 343] width 178 height 15
click at [1057, 336] on icon at bounding box center [1054, 343] width 15 height 15
